Goal: Information Seeking & Learning: Check status

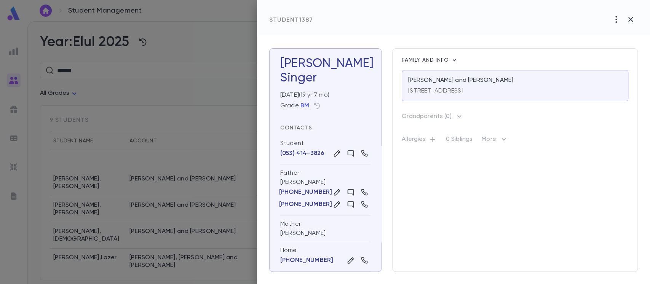
scroll to position [65, 0]
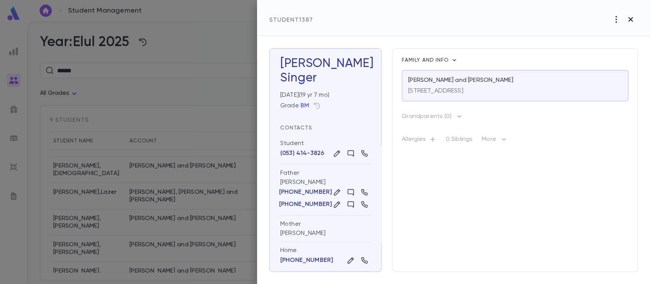
click at [631, 21] on icon "button" at bounding box center [630, 19] width 9 height 9
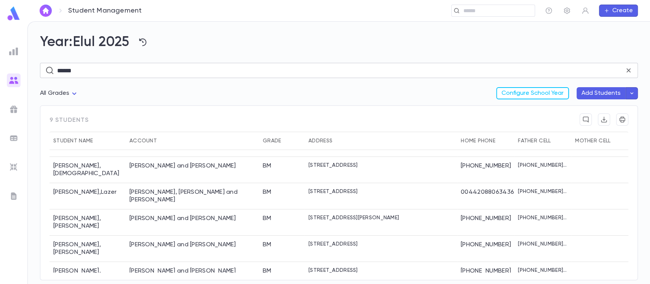
click at [172, 71] on input "******" at bounding box center [340, 70] width 567 height 15
drag, startPoint x: 172, startPoint y: 71, endPoint x: 32, endPoint y: 72, distance: 140.1
click at [32, 72] on div "Year: Elul 2025 ****** ​ All Grades Configure School Year Add Students 9 studen…" at bounding box center [339, 153] width 622 height 262
type input "*"
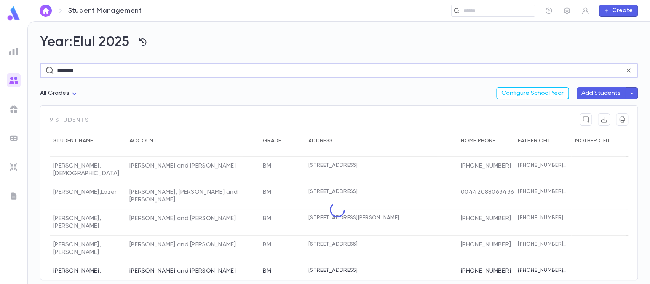
type input "*******"
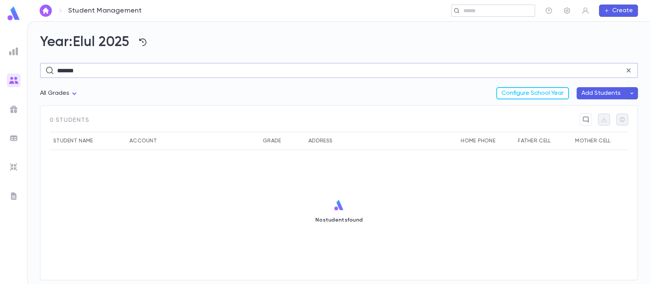
click at [477, 10] on input "text" at bounding box center [496, 10] width 70 height 7
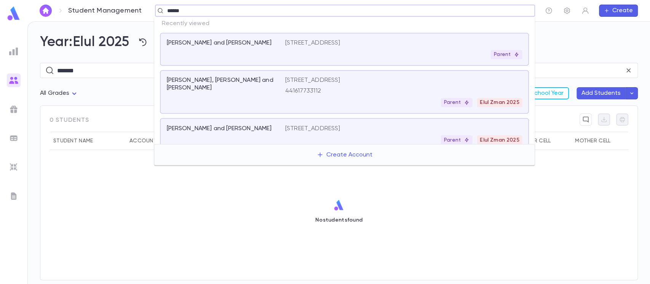
type input "*******"
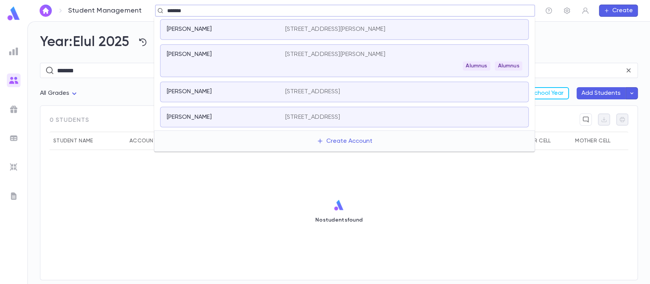
click at [285, 31] on p "[STREET_ADDRESS][PERSON_NAME]" at bounding box center [335, 30] width 100 height 8
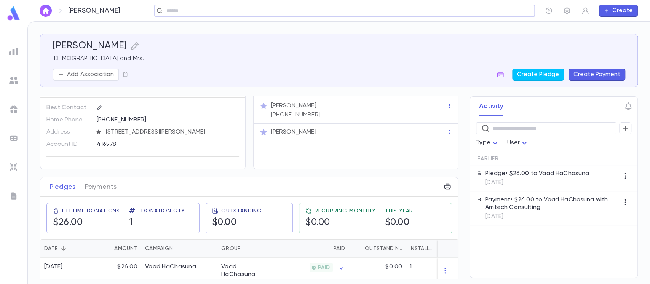
scroll to position [28, 0]
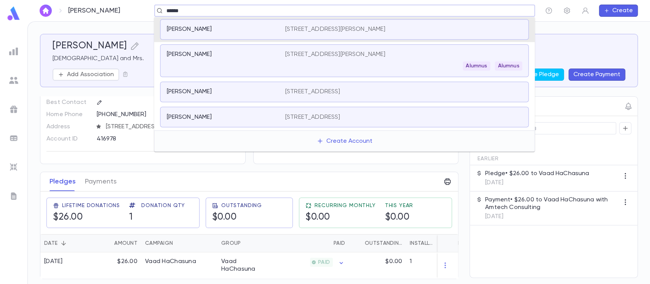
type input "*******"
click at [362, 67] on div "Alumnus Alumnus" at bounding box center [403, 65] width 237 height 9
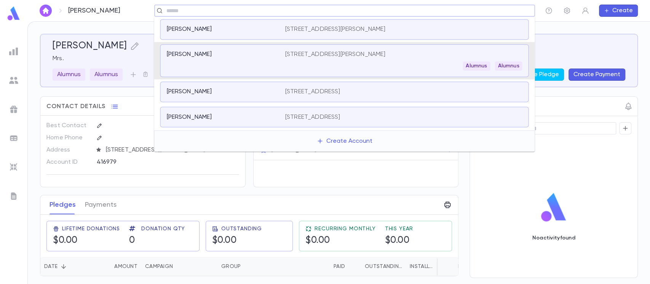
click at [254, 12] on input "text" at bounding box center [342, 10] width 356 height 7
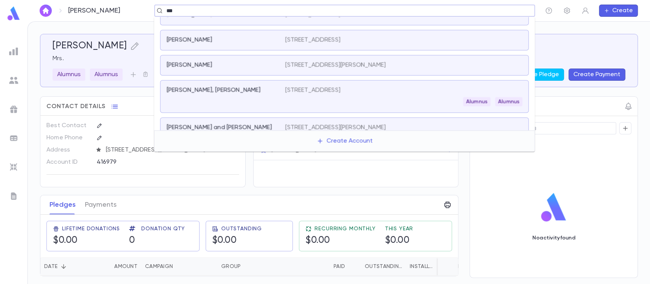
scroll to position [173, 0]
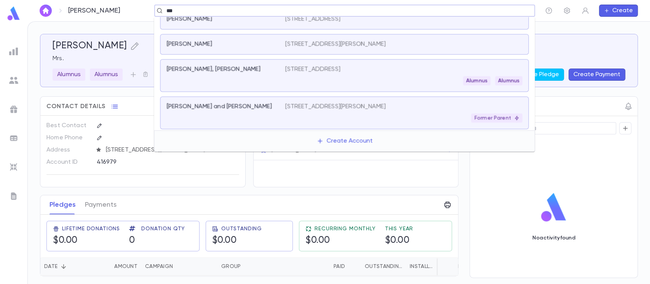
type input "***"
click at [117, 18] on div "[PERSON_NAME] ​ Create" at bounding box center [338, 10] width 622 height 21
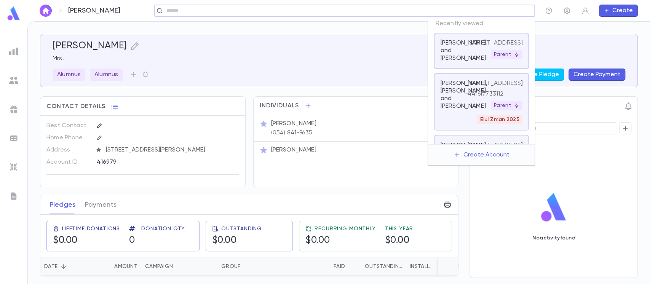
click at [478, 8] on input "text" at bounding box center [342, 10] width 356 height 7
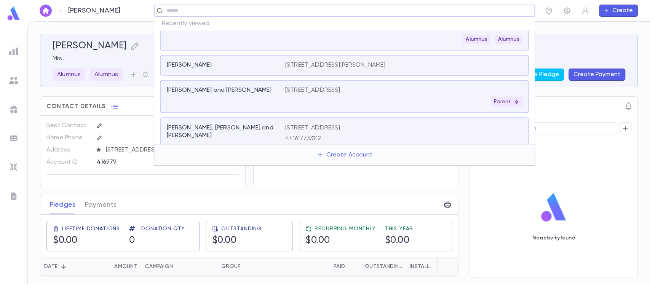
scroll to position [0, 0]
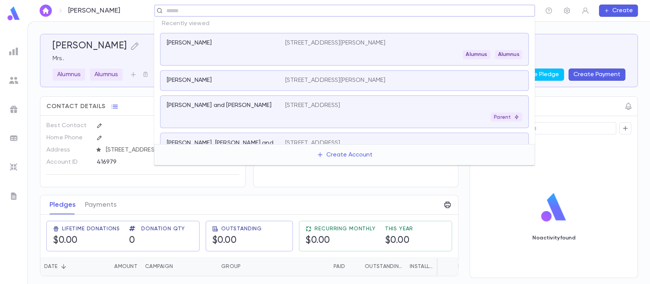
click at [264, 80] on div "[PERSON_NAME]" at bounding box center [220, 81] width 109 height 8
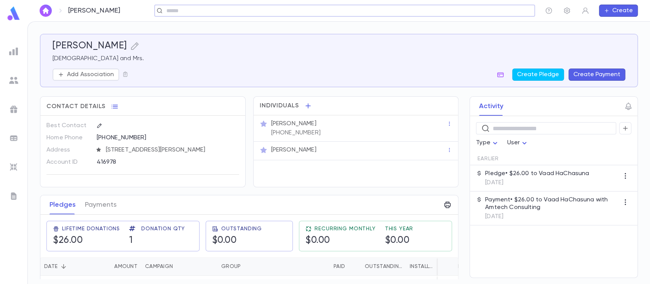
click at [595, 72] on button "Create Payment" at bounding box center [596, 75] width 57 height 12
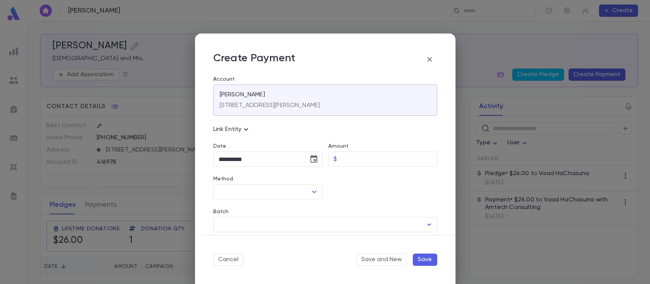
click at [423, 56] on button "button" at bounding box center [429, 59] width 15 height 15
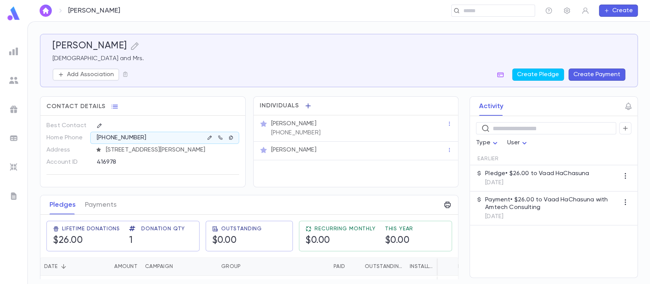
click at [304, 104] on icon "button" at bounding box center [308, 106] width 8 height 8
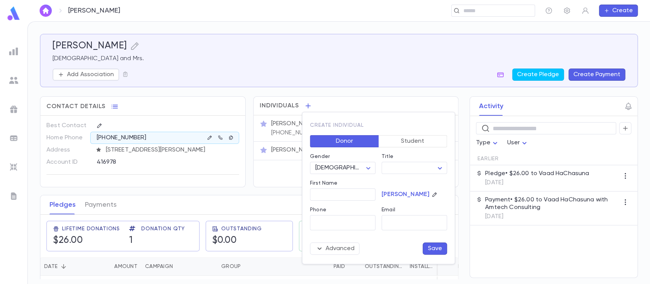
click at [311, 68] on div at bounding box center [325, 142] width 650 height 284
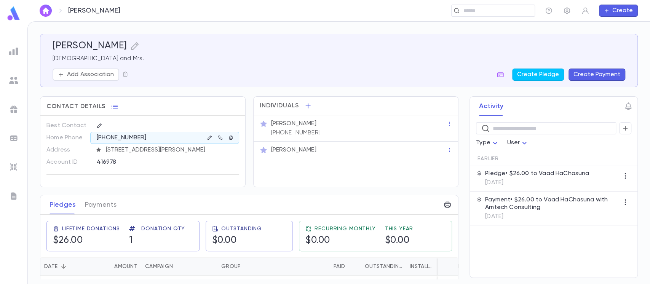
click at [294, 103] on span "Individuals" at bounding box center [280, 106] width 40 height 8
click at [295, 102] on span "Individuals" at bounding box center [280, 106] width 40 height 8
click at [304, 105] on icon "button" at bounding box center [308, 106] width 8 height 8
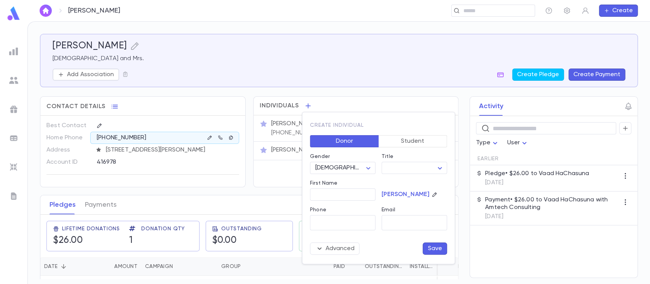
click at [410, 148] on div "Title ​ ​" at bounding box center [411, 160] width 72 height 27
click at [411, 141] on button "Student" at bounding box center [412, 141] width 69 height 12
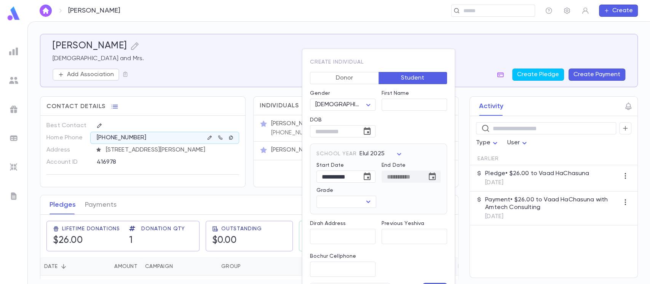
click at [277, 58] on div at bounding box center [325, 142] width 650 height 284
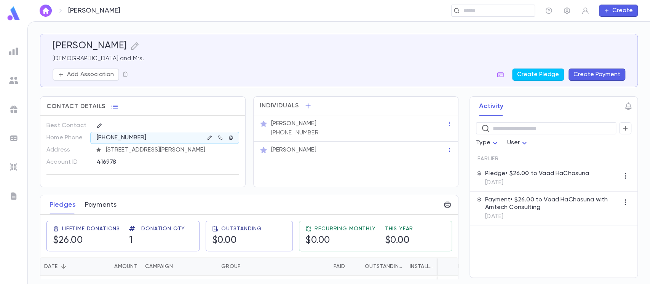
click at [91, 206] on button "Payments" at bounding box center [101, 204] width 32 height 19
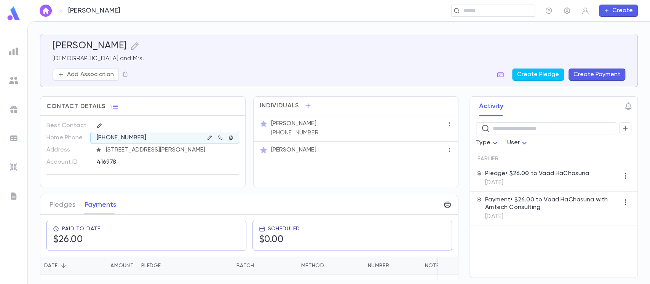
click at [48, 202] on div "Pledges Payments" at bounding box center [83, 204] width 76 height 19
click at [71, 204] on button "Pledges" at bounding box center [62, 204] width 26 height 19
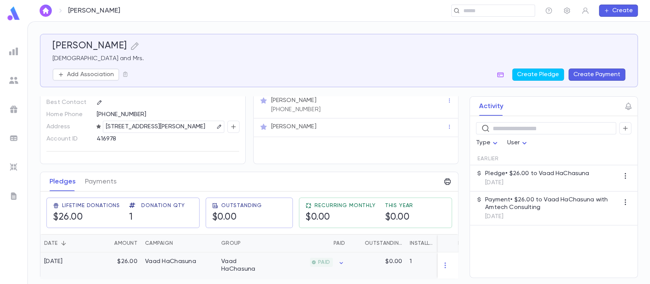
scroll to position [28, 0]
click at [135, 44] on icon "button" at bounding box center [134, 45] width 9 height 9
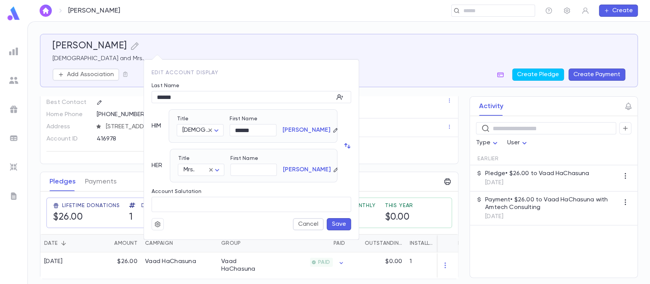
click at [195, 48] on div at bounding box center [325, 142] width 650 height 284
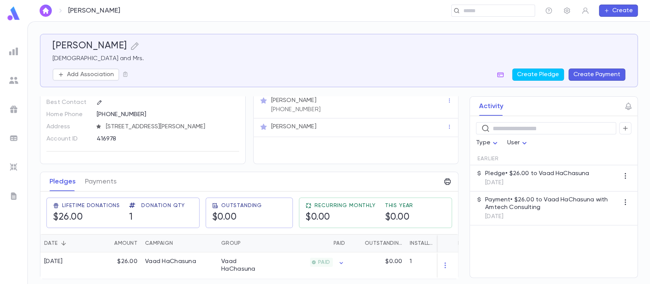
click at [74, 48] on h5 "[PERSON_NAME]" at bounding box center [90, 45] width 75 height 11
copy h5 "[PERSON_NAME]"
click at [472, 14] on div "​" at bounding box center [493, 11] width 84 height 12
paste input "******"
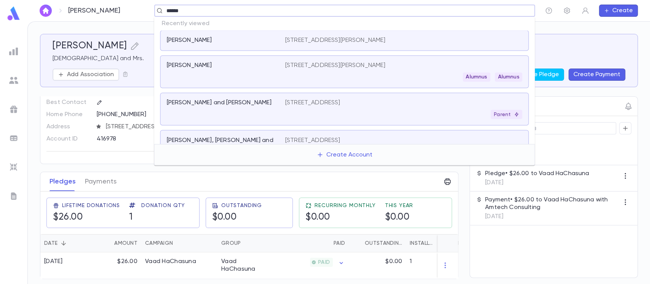
scroll to position [0, 0]
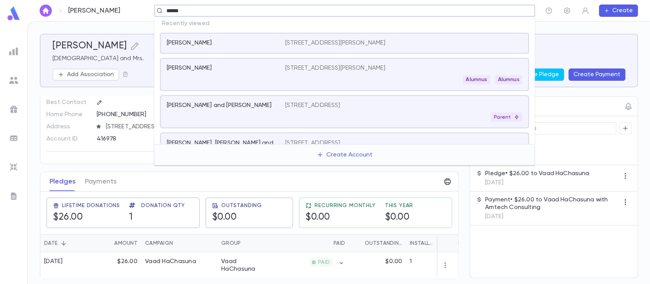
type input "******"
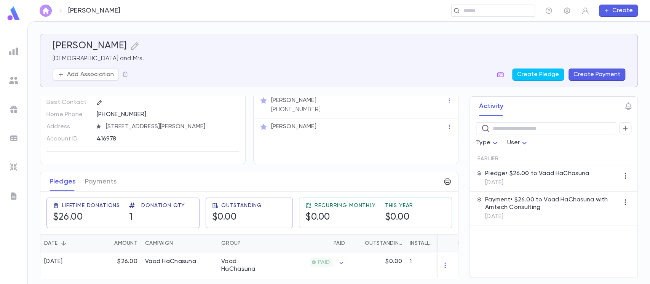
click at [41, 8] on img "button" at bounding box center [45, 11] width 9 height 6
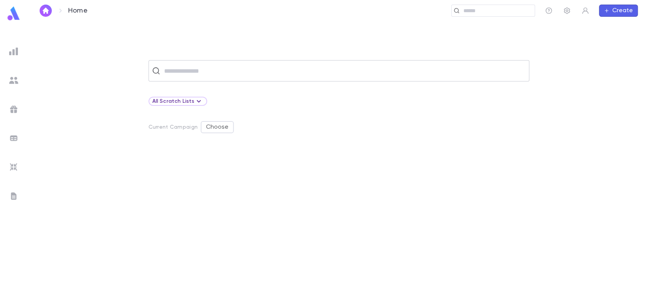
click at [214, 71] on input "text" at bounding box center [344, 71] width 364 height 14
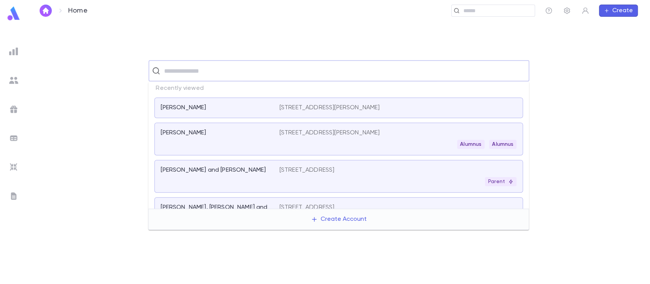
paste input "******"
type input "******"
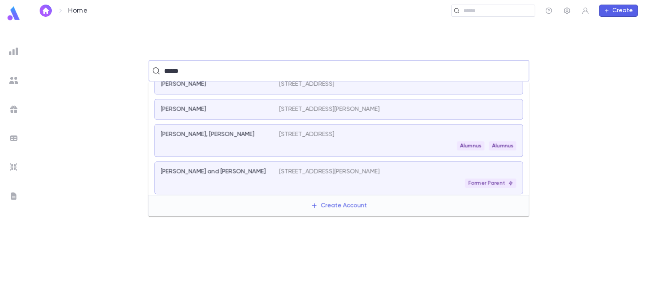
scroll to position [173, 0]
click at [223, 174] on div "[PERSON_NAME] and [PERSON_NAME]" at bounding box center [220, 177] width 118 height 20
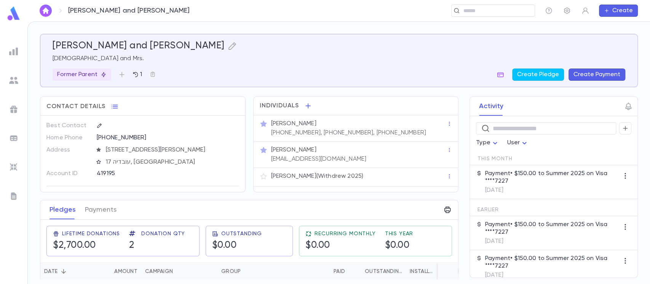
click at [540, 184] on p "Payment • $150.00 to Summer 2025 on Visa ****7227" at bounding box center [552, 177] width 134 height 15
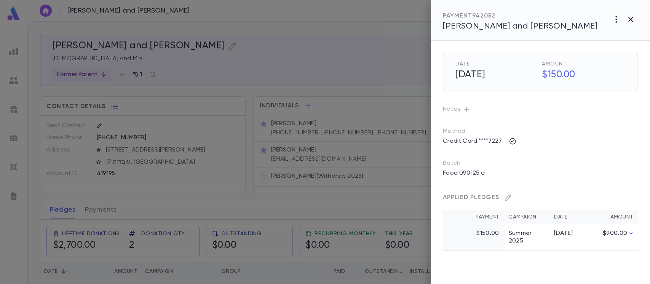
click at [633, 21] on icon "button" at bounding box center [630, 19] width 9 height 9
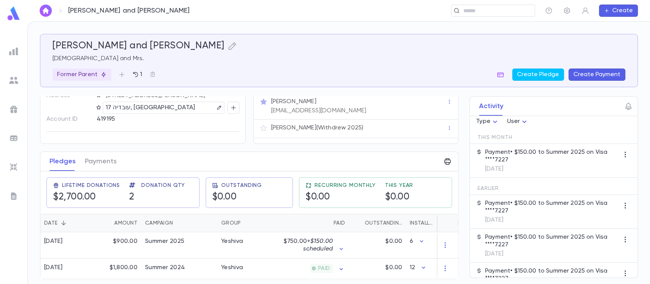
scroll to position [51, 0]
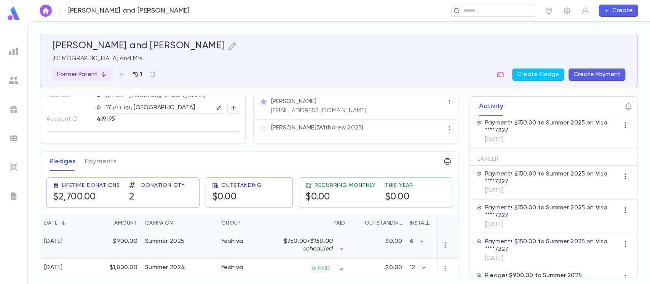
click at [205, 248] on div "Summer 2025" at bounding box center [179, 245] width 76 height 26
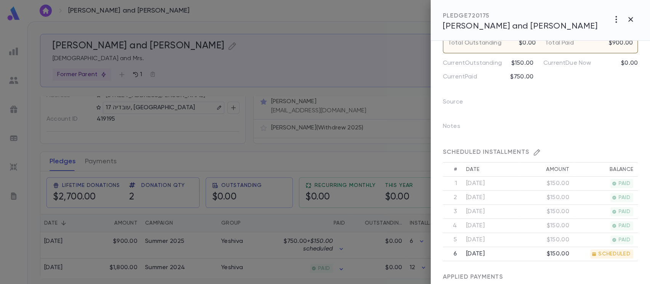
scroll to position [203, 0]
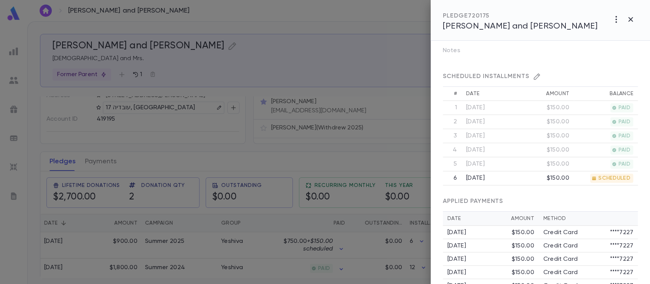
click at [206, 53] on div at bounding box center [325, 142] width 650 height 284
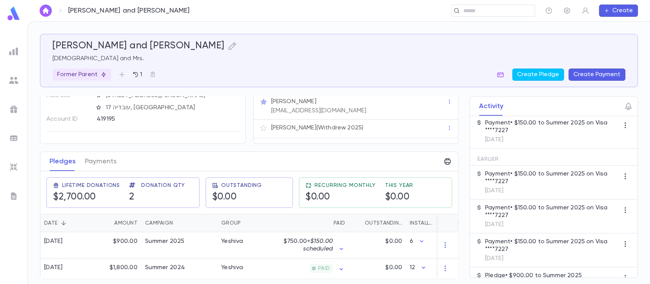
click at [102, 116] on div "419195" at bounding box center [153, 118] width 112 height 11
copy div "419195"
click at [507, 9] on input "text" at bounding box center [490, 10] width 59 height 7
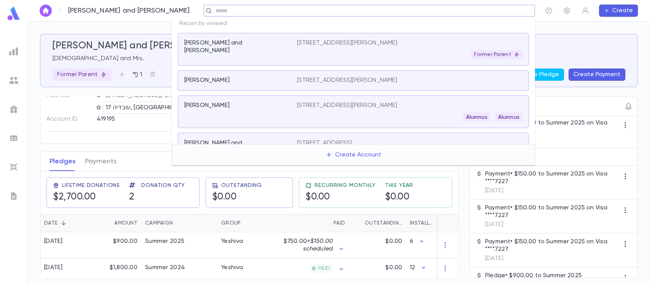
click at [354, 79] on p "[STREET_ADDRESS][PERSON_NAME]" at bounding box center [347, 81] width 100 height 8
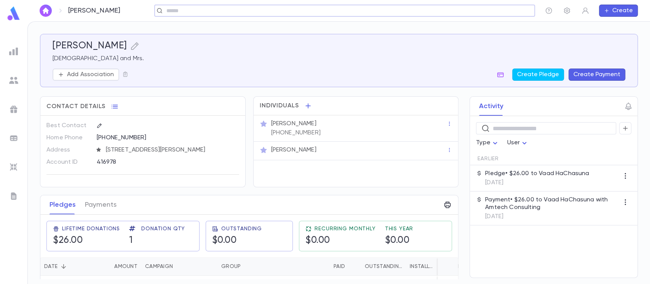
click at [102, 164] on div "416978" at bounding box center [153, 161] width 112 height 11
click at [102, 163] on div "416978" at bounding box center [153, 161] width 112 height 11
copy div "416978"
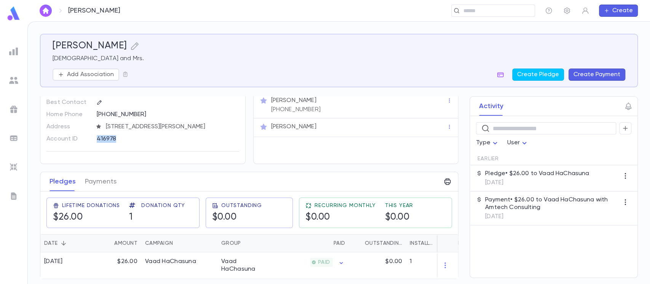
scroll to position [28, 0]
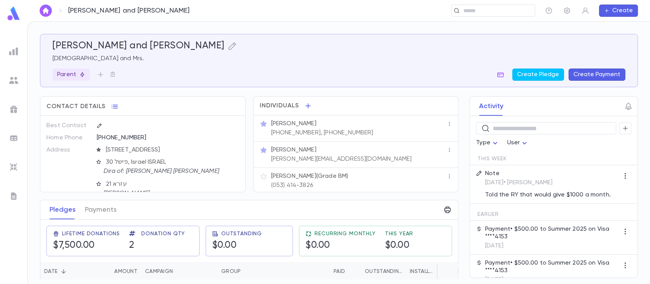
scroll to position [39, 0]
